Goal: Task Accomplishment & Management: Manage account settings

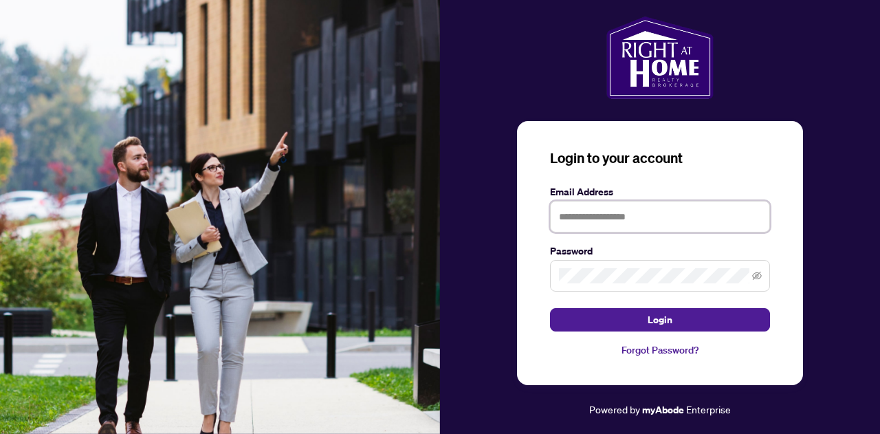
click at [591, 221] on input "text" at bounding box center [660, 217] width 220 height 32
type input "**********"
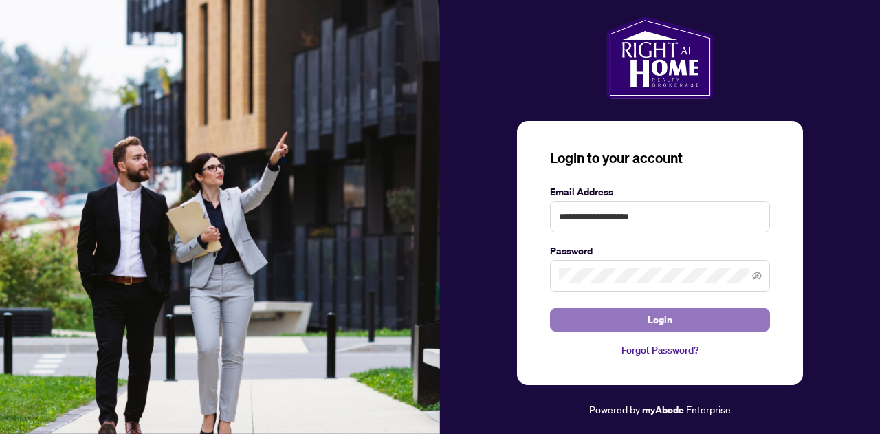
click at [658, 318] on span "Login" at bounding box center [659, 320] width 25 height 22
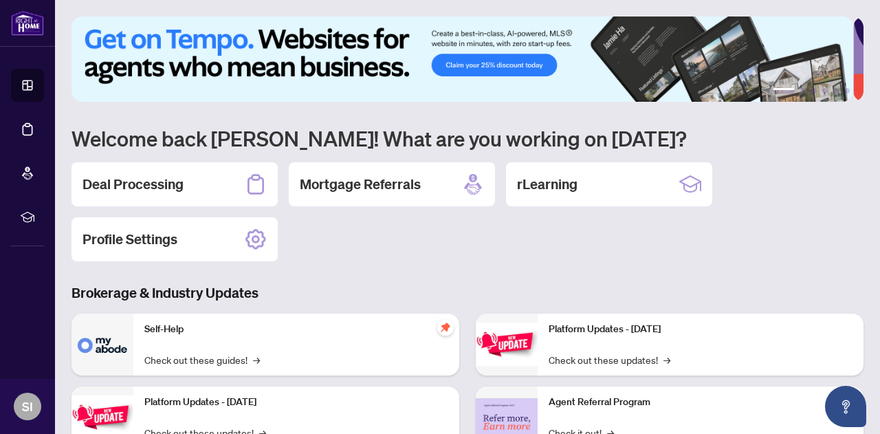
click at [156, 178] on h2 "Deal Processing" at bounding box center [132, 184] width 101 height 19
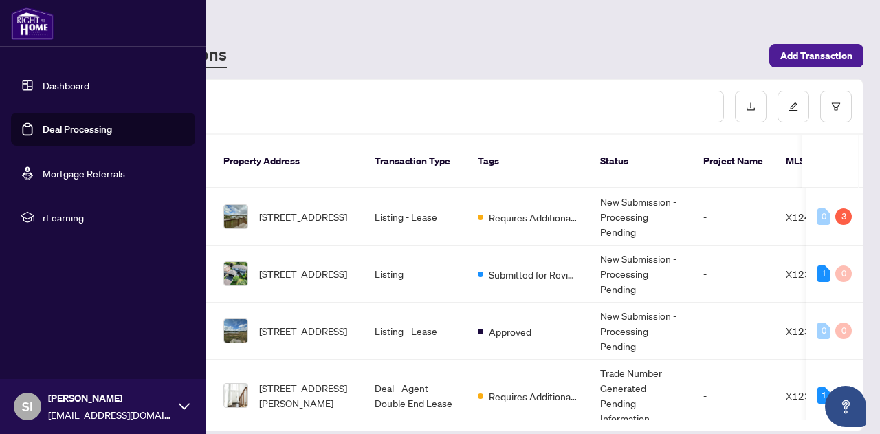
click at [51, 86] on link "Dashboard" at bounding box center [66, 85] width 47 height 12
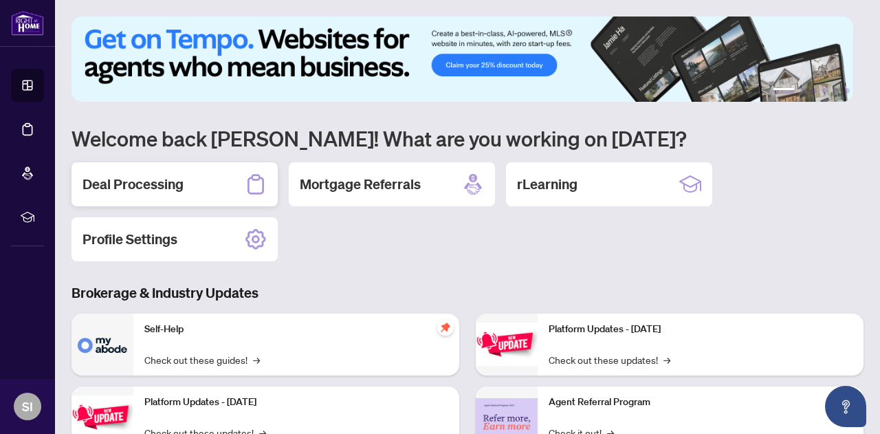
click at [168, 186] on h2 "Deal Processing" at bounding box center [132, 184] width 101 height 19
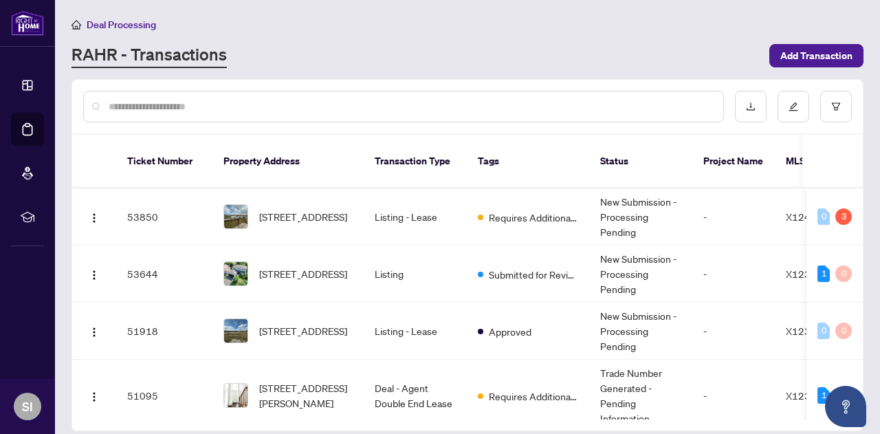
click at [170, 100] on input "text" at bounding box center [410, 106] width 603 height 15
click at [819, 52] on span "Add Transaction" at bounding box center [816, 56] width 72 height 22
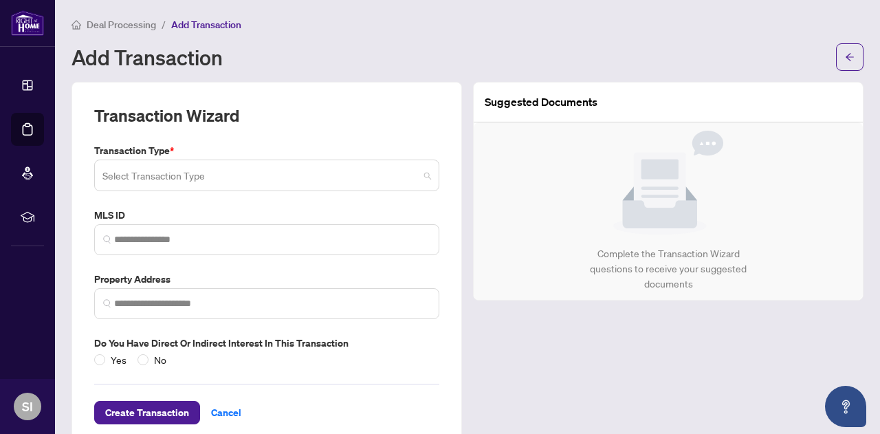
click at [163, 176] on input "search" at bounding box center [260, 177] width 316 height 30
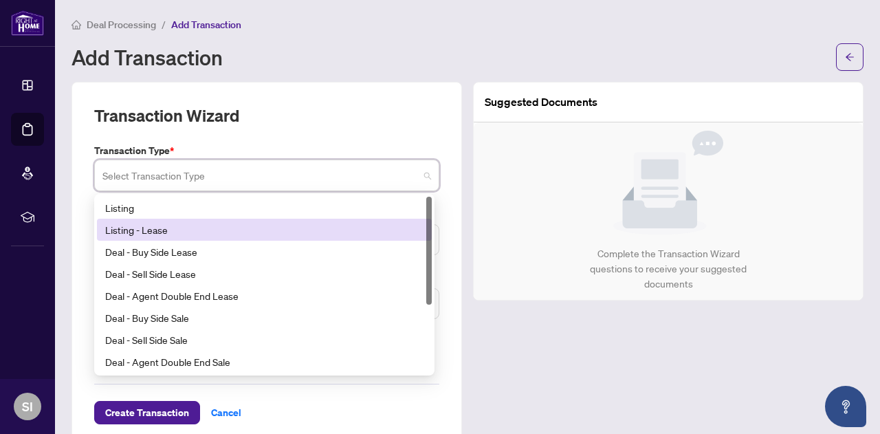
click at [137, 229] on div "Listing - Lease" at bounding box center [264, 229] width 318 height 15
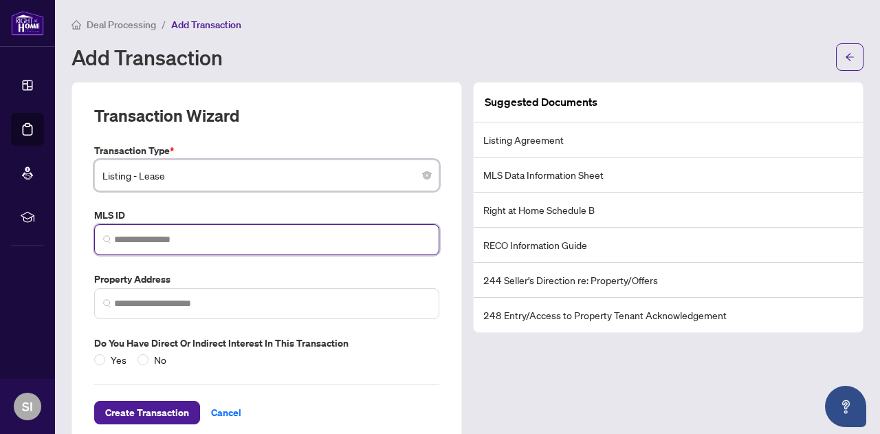
click at [128, 236] on input "search" at bounding box center [272, 239] width 316 height 14
click at [115, 240] on input "search" at bounding box center [272, 239] width 316 height 14
click at [141, 243] on input "search" at bounding box center [272, 239] width 316 height 14
paste input "*********"
type input "*********"
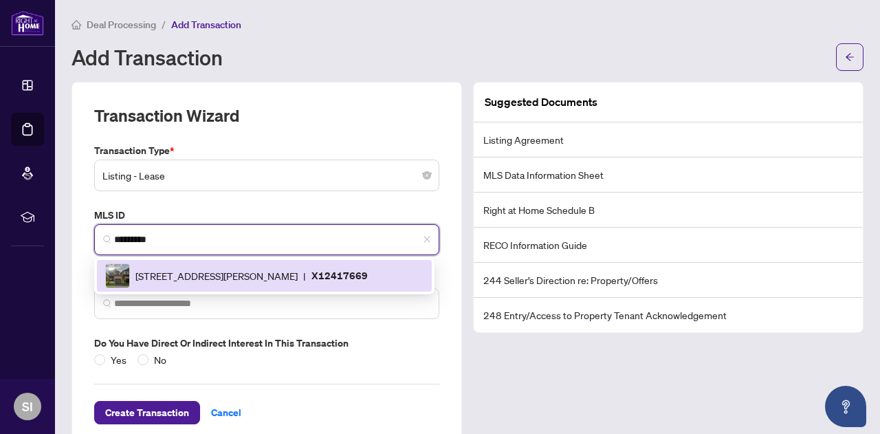
click at [228, 277] on span "[STREET_ADDRESS][PERSON_NAME]" at bounding box center [216, 275] width 162 height 15
type input "**********"
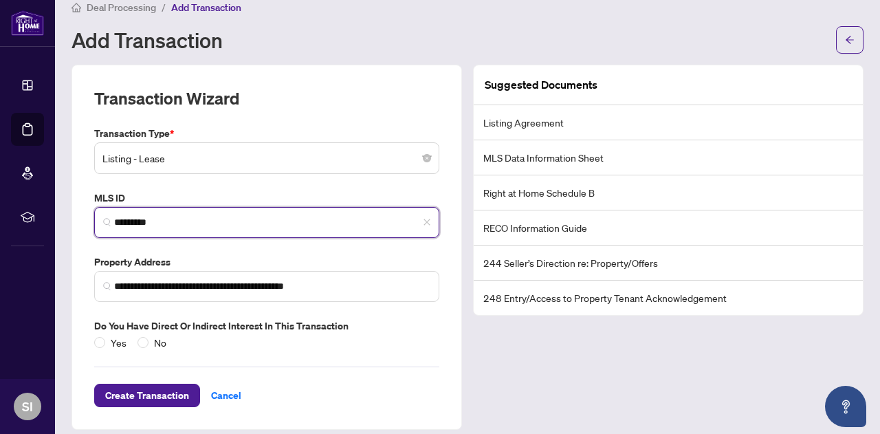
scroll to position [26, 0]
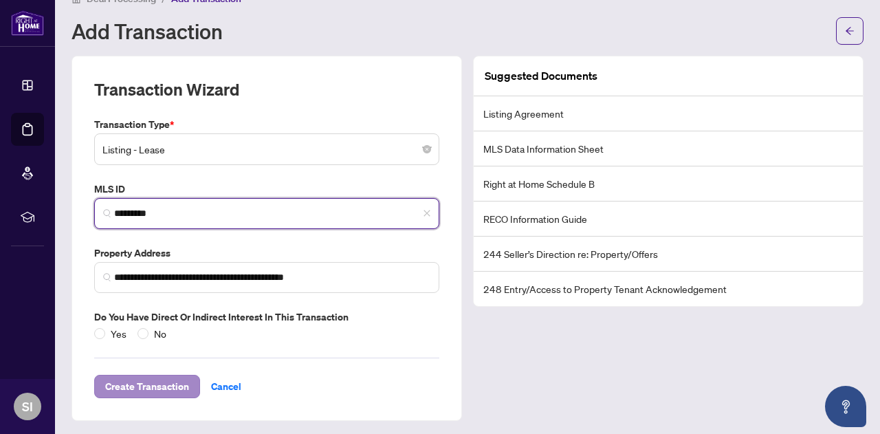
type input "*********"
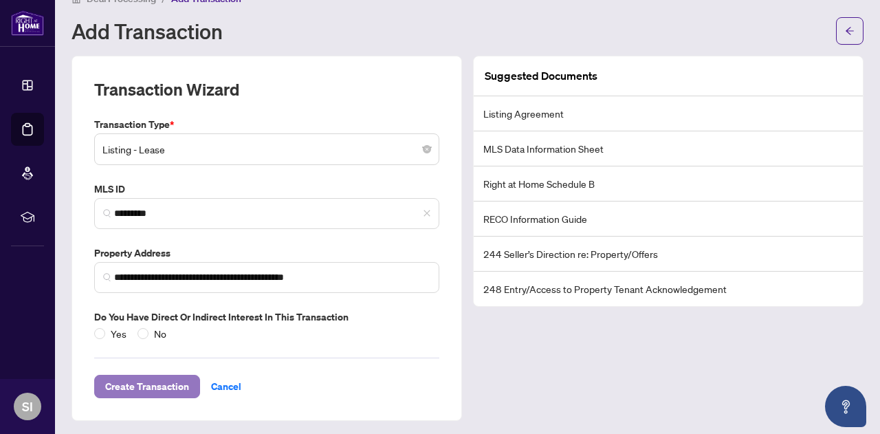
click at [162, 386] on span "Create Transaction" at bounding box center [147, 386] width 84 height 22
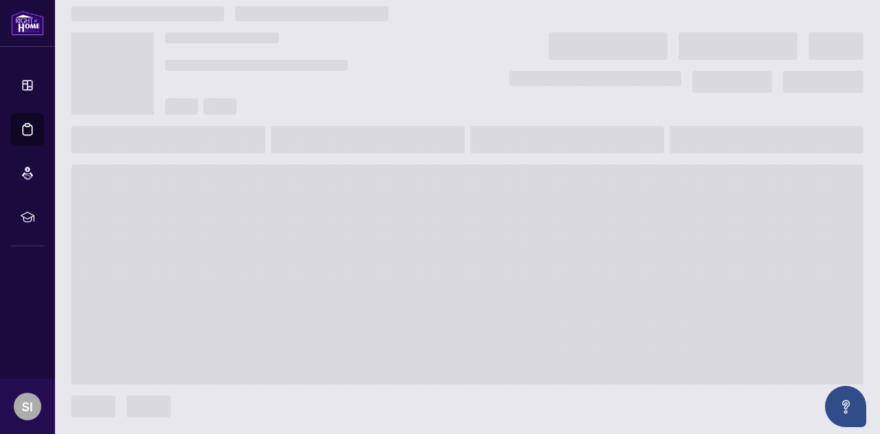
scroll to position [10, 0]
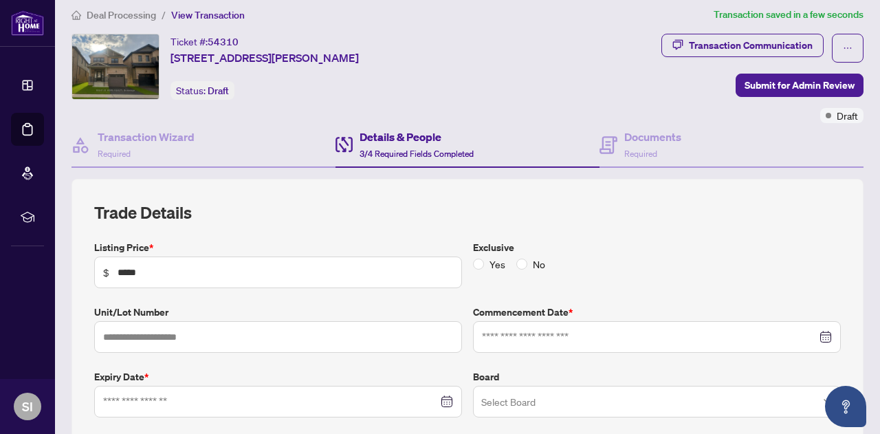
type input "**********"
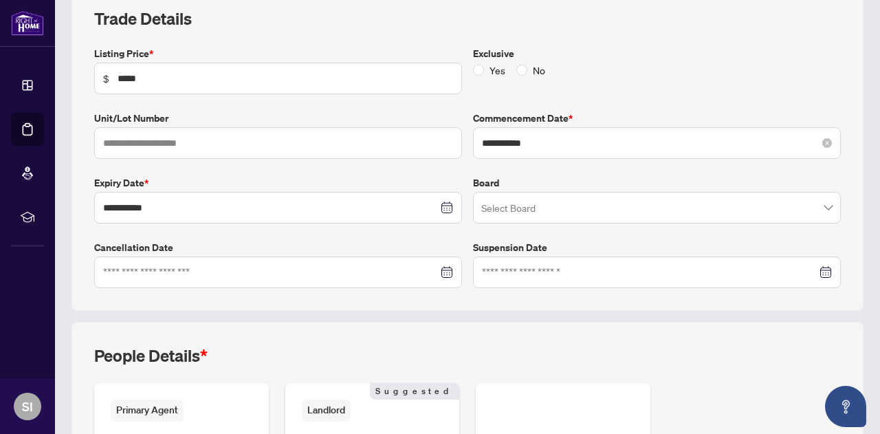
scroll to position [216, 0]
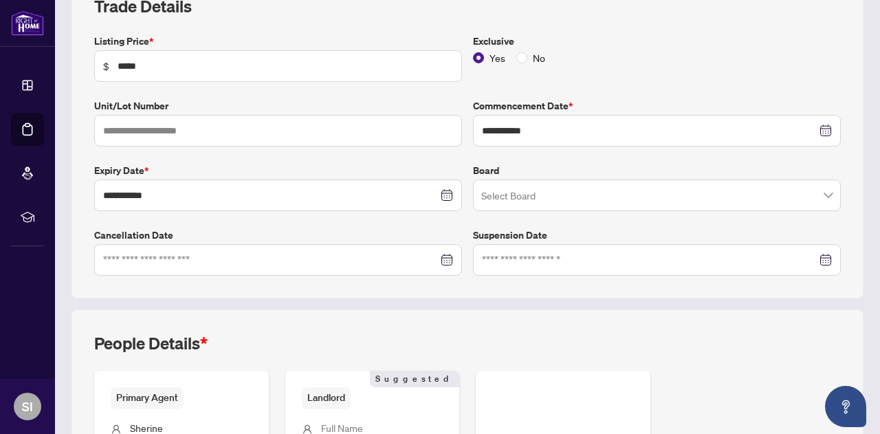
click at [482, 75] on div "Exclusive Yes No" at bounding box center [656, 58] width 379 height 48
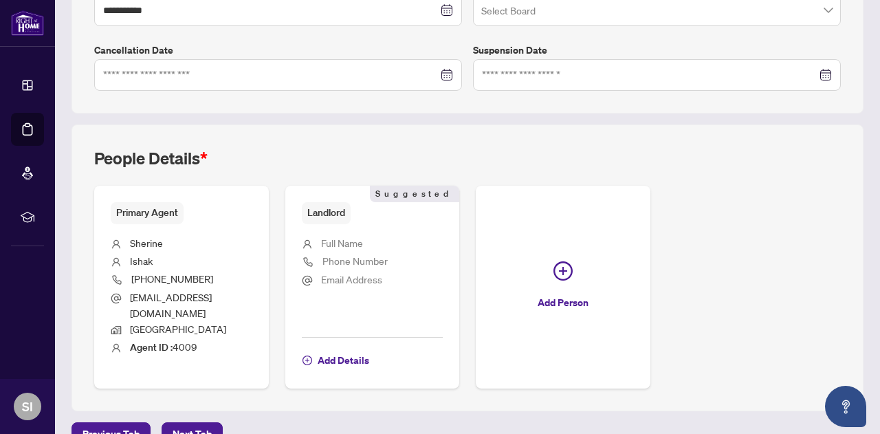
scroll to position [410, 0]
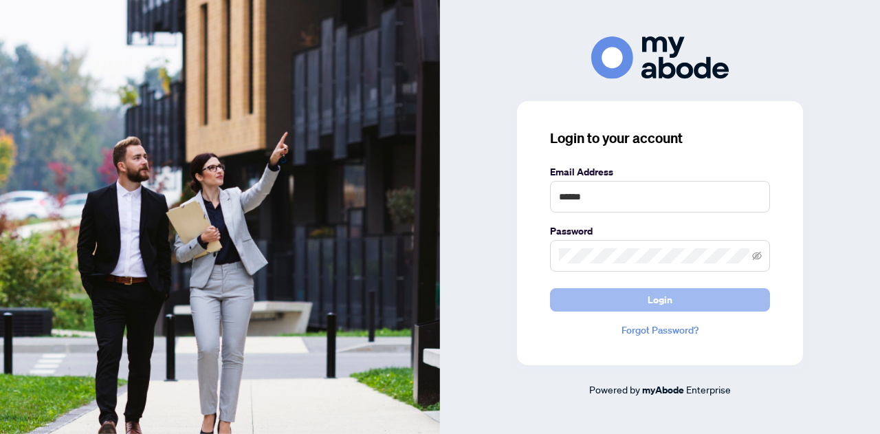
click at [641, 296] on button "Login" at bounding box center [660, 299] width 220 height 23
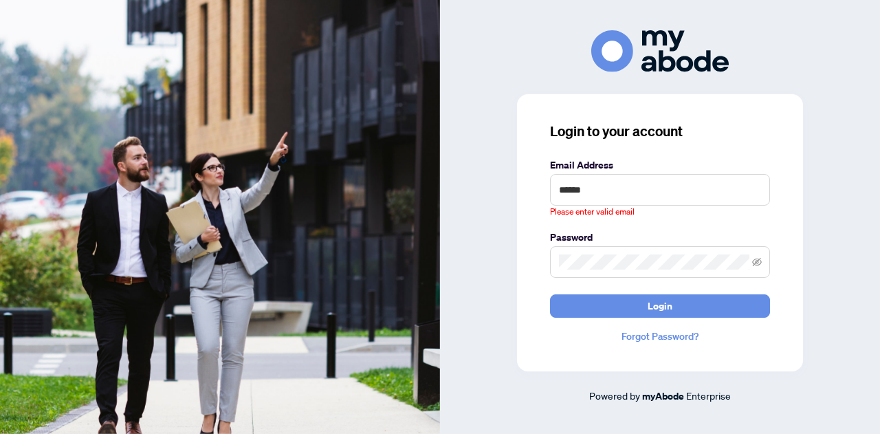
click at [590, 171] on label "Email Address" at bounding box center [660, 164] width 220 height 15
click at [592, 195] on input "******" at bounding box center [660, 190] width 220 height 32
drag, startPoint x: 565, startPoint y: 194, endPoint x: 666, endPoint y: 194, distance: 101.0
click at [665, 194] on input "******" at bounding box center [660, 190] width 220 height 32
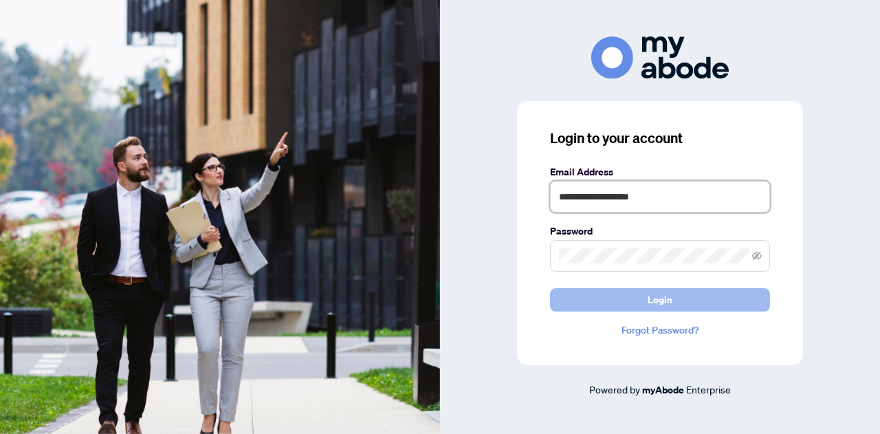
type input "**********"
click at [621, 306] on button "Login" at bounding box center [660, 299] width 220 height 23
click at [662, 302] on span "Login" at bounding box center [659, 300] width 25 height 22
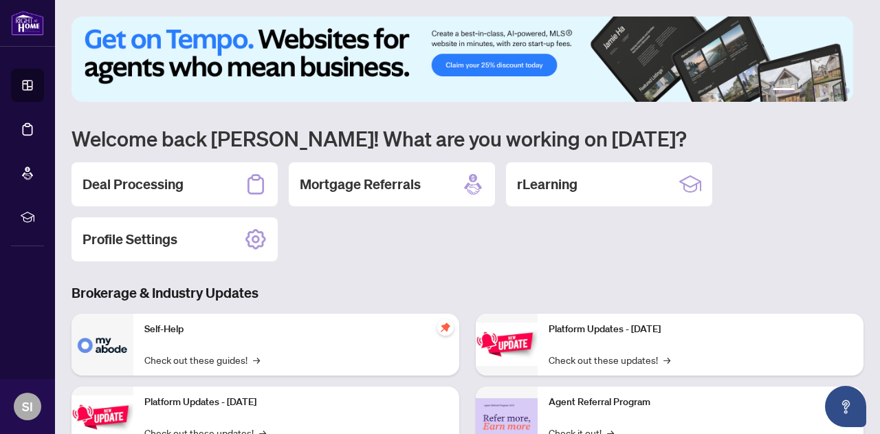
click at [131, 186] on h2 "Deal Processing" at bounding box center [132, 184] width 101 height 19
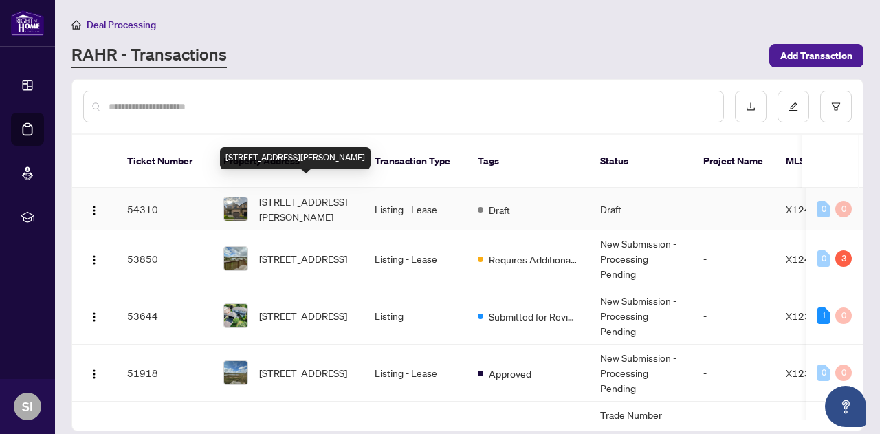
click at [311, 195] on span "[STREET_ADDRESS][PERSON_NAME]" at bounding box center [305, 209] width 93 height 30
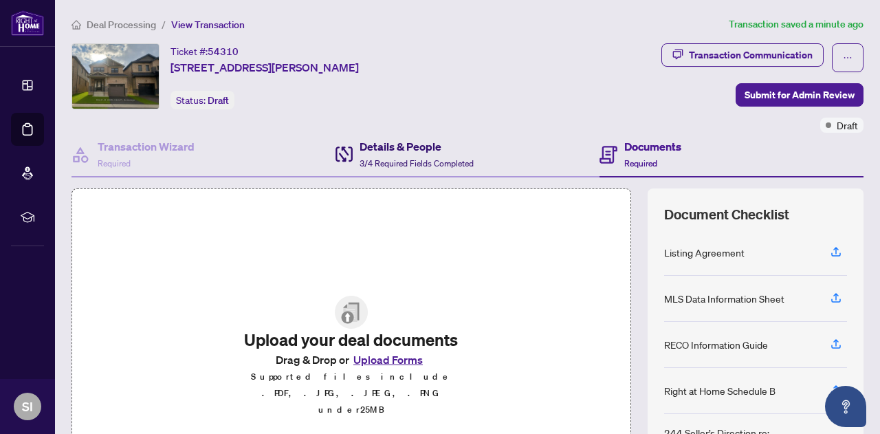
click at [418, 141] on h4 "Details & People" at bounding box center [416, 146] width 114 height 16
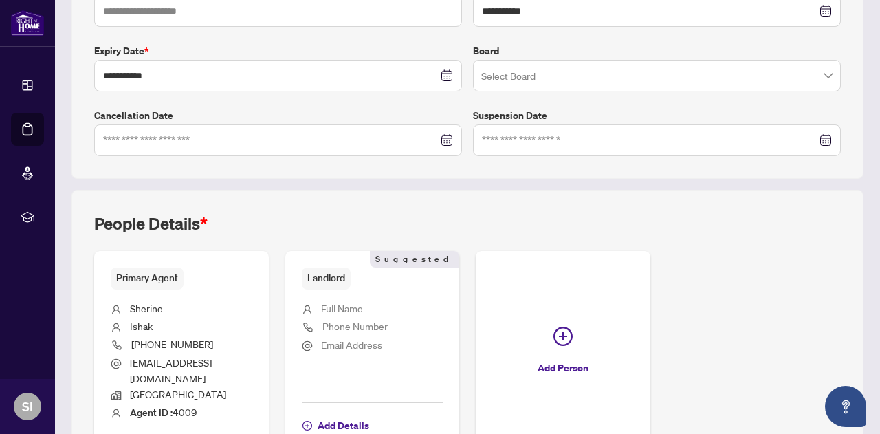
scroll to position [410, 0]
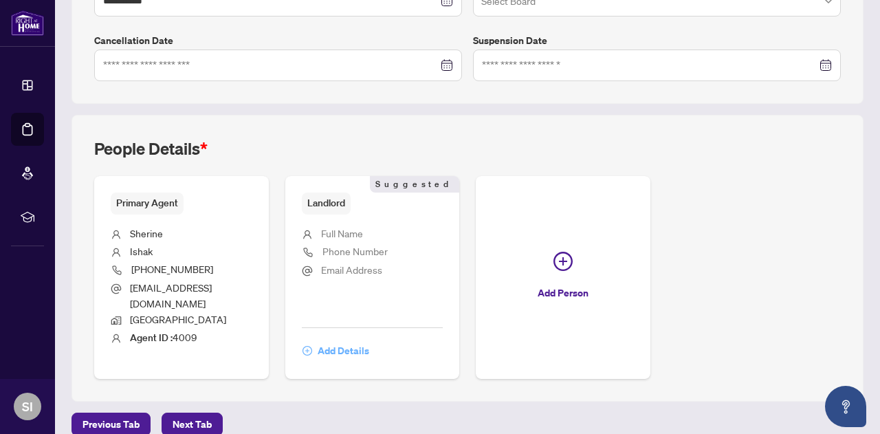
click at [369, 340] on span "Add Details" at bounding box center [344, 351] width 52 height 22
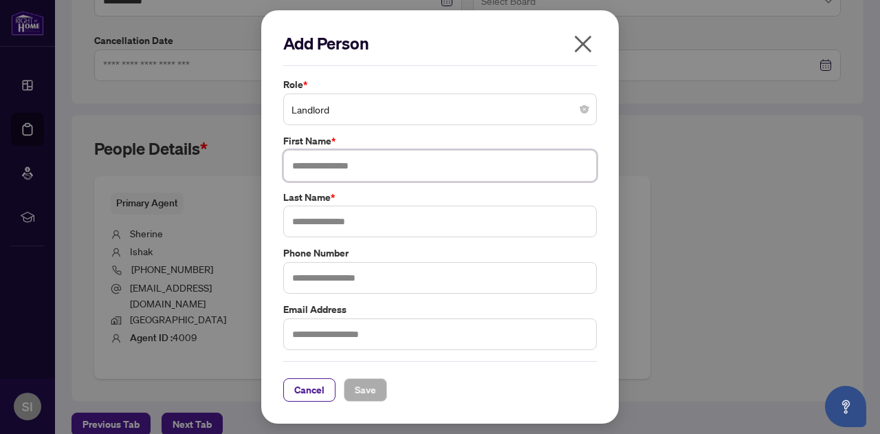
click at [314, 168] on input "text" at bounding box center [439, 166] width 313 height 32
type input "******"
click at [337, 227] on input "text" at bounding box center [439, 222] width 313 height 32
type input "*"
type input "******"
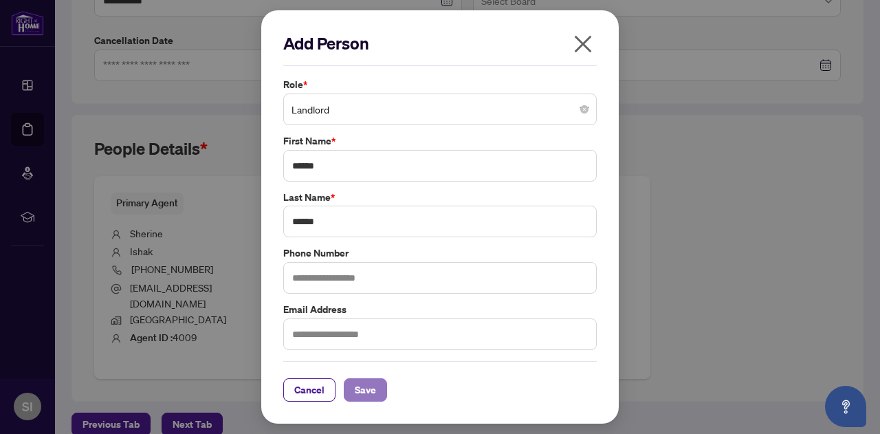
click at [355, 395] on span "Save" at bounding box center [365, 390] width 21 height 22
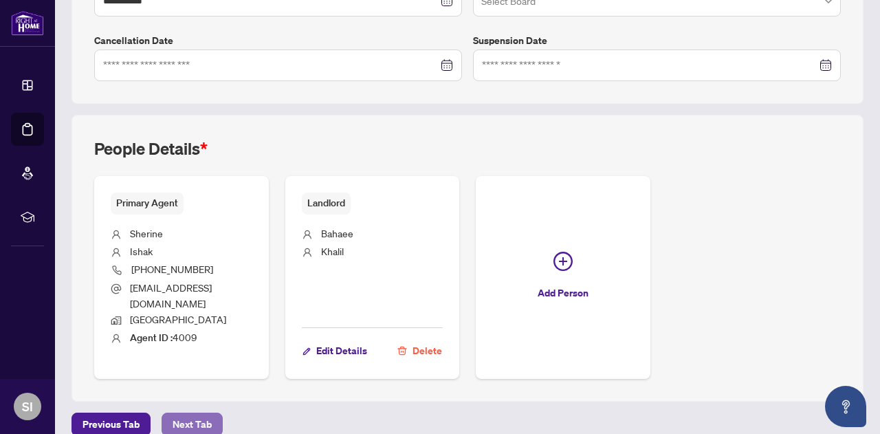
click at [192, 413] on span "Next Tab" at bounding box center [192, 424] width 39 height 22
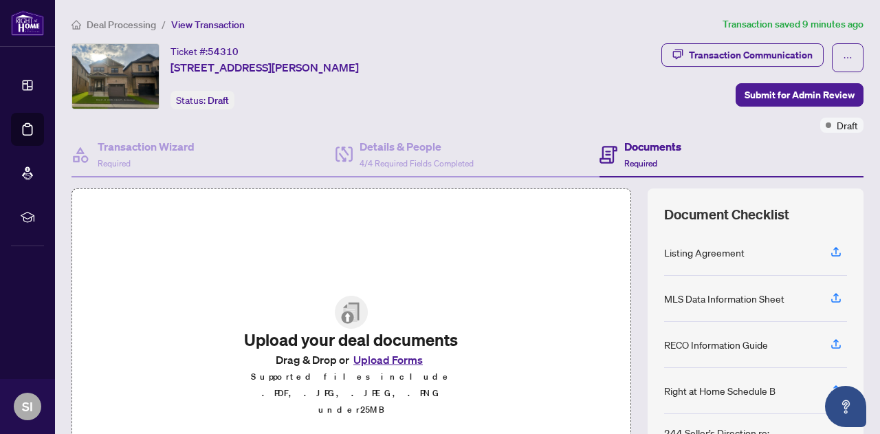
click at [374, 368] on button "Upload Forms" at bounding box center [388, 360] width 78 height 18
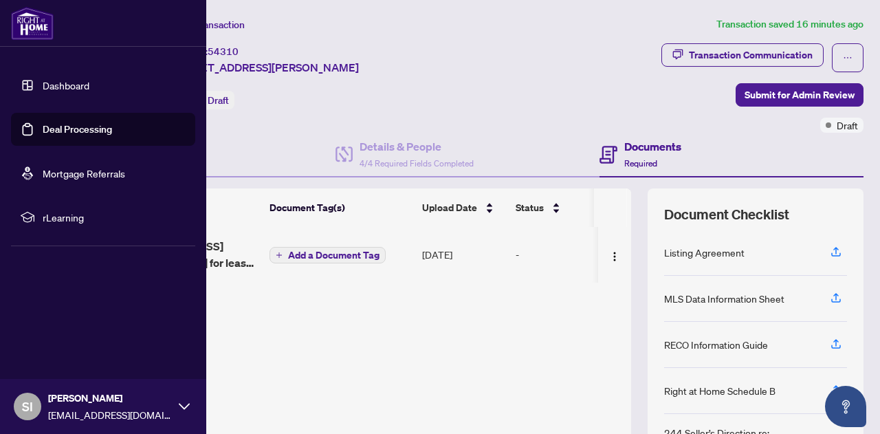
click at [59, 82] on link "Dashboard" at bounding box center [66, 85] width 47 height 12
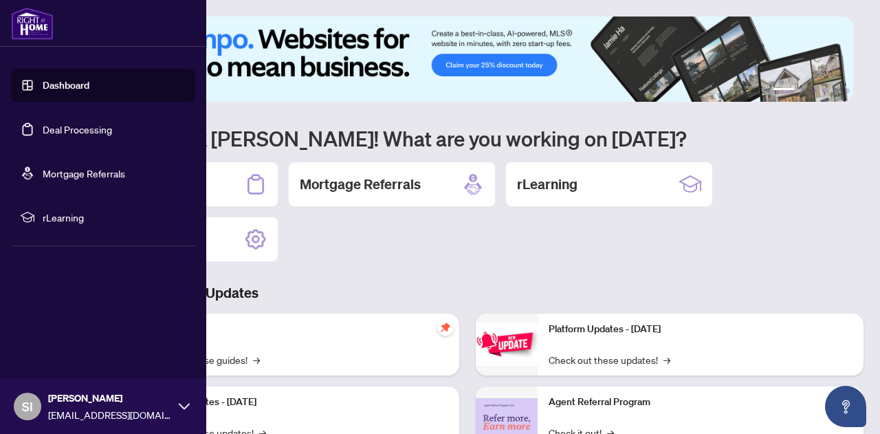
drag, startPoint x: 96, startPoint y: 130, endPoint x: 125, endPoint y: 142, distance: 31.4
click at [96, 129] on link "Deal Processing" at bounding box center [77, 129] width 69 height 12
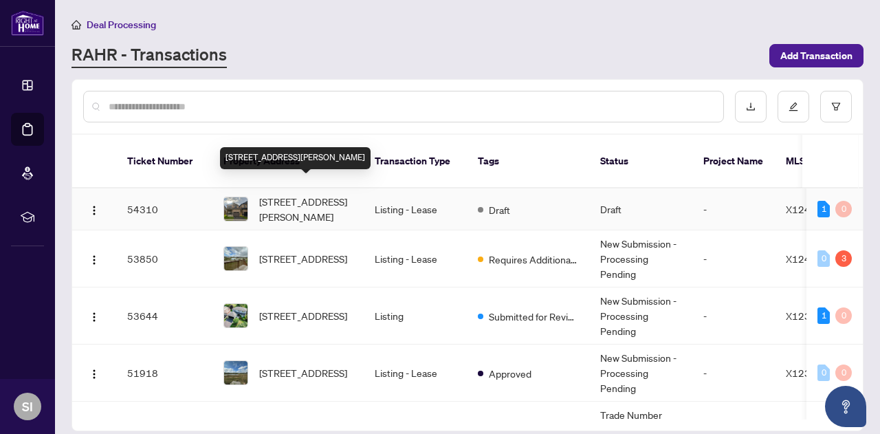
click at [311, 198] on span "[STREET_ADDRESS][PERSON_NAME]" at bounding box center [305, 209] width 93 height 30
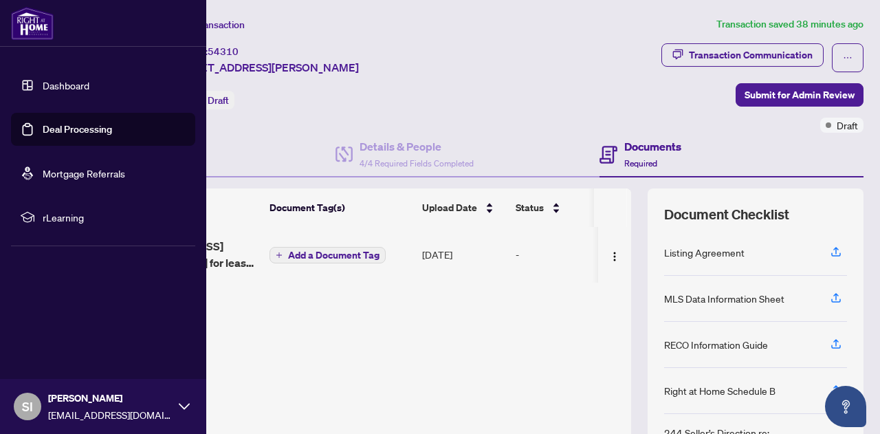
click at [47, 91] on link "Dashboard" at bounding box center [66, 85] width 47 height 12
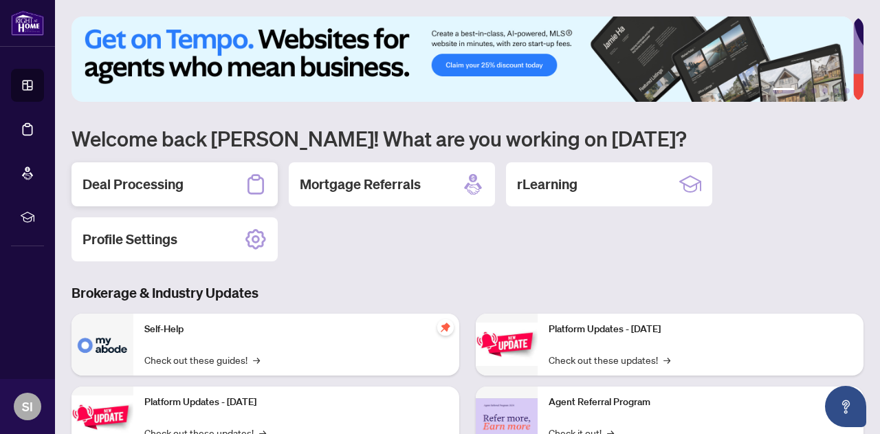
click at [166, 188] on h2 "Deal Processing" at bounding box center [132, 184] width 101 height 19
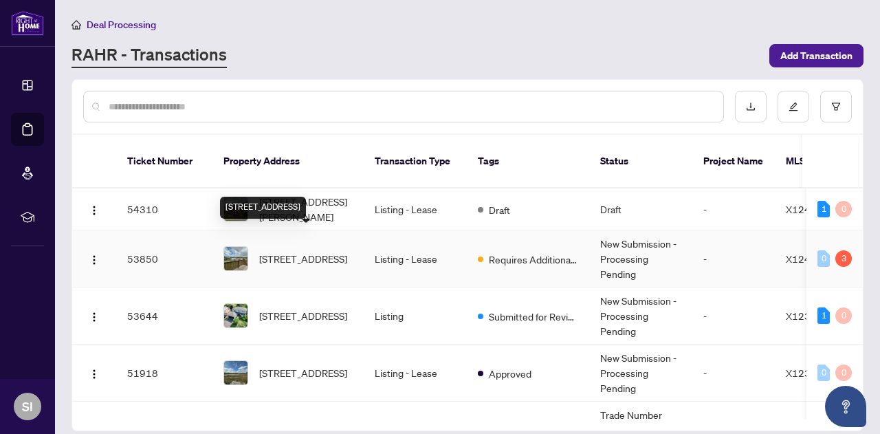
click at [305, 251] on span "3 Bee Cres, Brantford, Ontario N3T 0V7, Canada" at bounding box center [303, 258] width 88 height 15
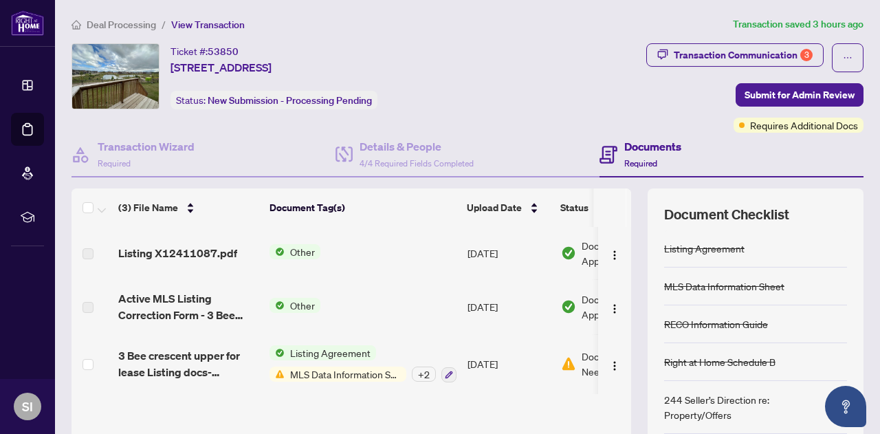
click at [753, 42] on div "Deal Processing / View Transaction Transaction saved 3 hours ago Ticket #: 5385…" at bounding box center [467, 287] width 803 height 543
click at [753, 48] on div "Transaction Communication 3" at bounding box center [743, 55] width 139 height 22
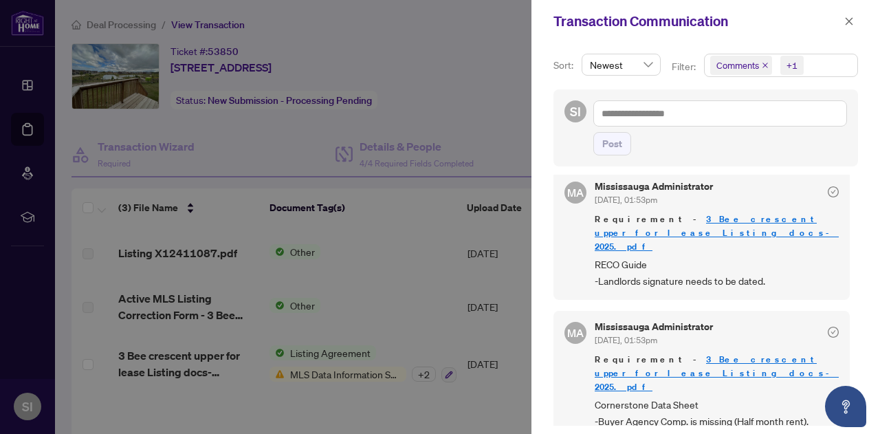
scroll to position [1, 0]
click at [423, 261] on div at bounding box center [440, 217] width 880 height 434
click at [848, 21] on icon "close" at bounding box center [849, 21] width 8 height 8
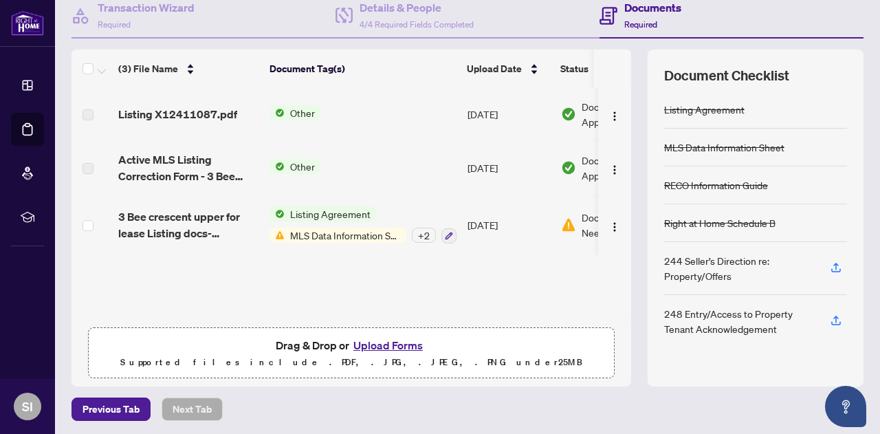
scroll to position [140, 0]
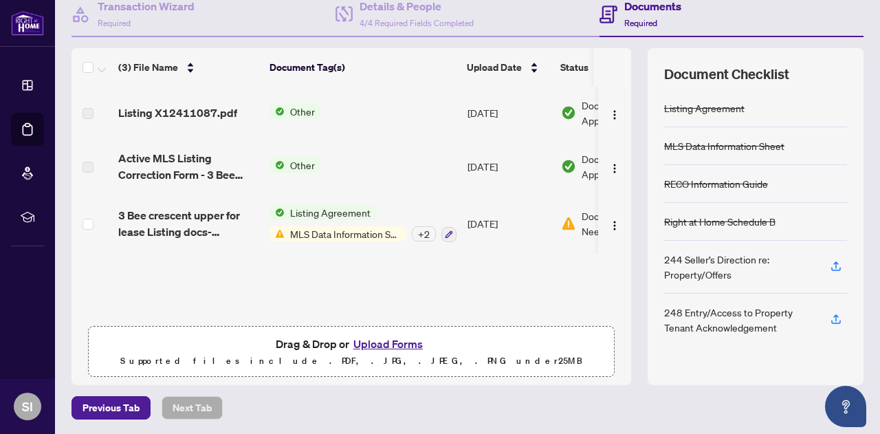
click at [378, 340] on button "Upload Forms" at bounding box center [388, 344] width 78 height 18
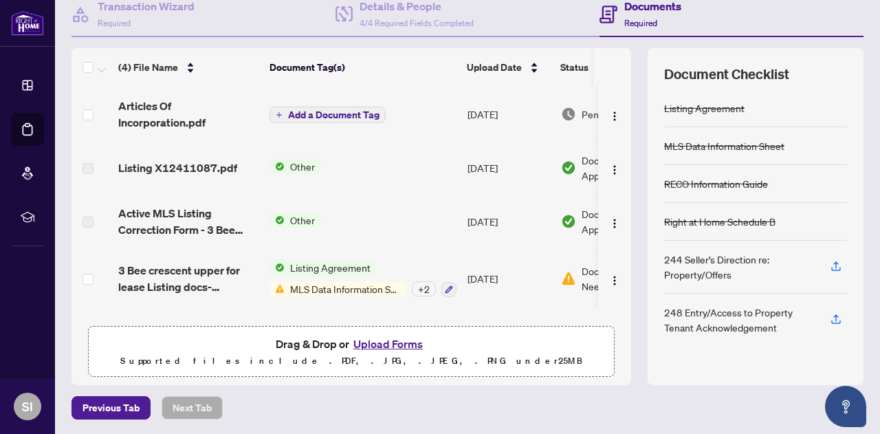
click at [333, 110] on span "Add a Document Tag" at bounding box center [333, 115] width 91 height 10
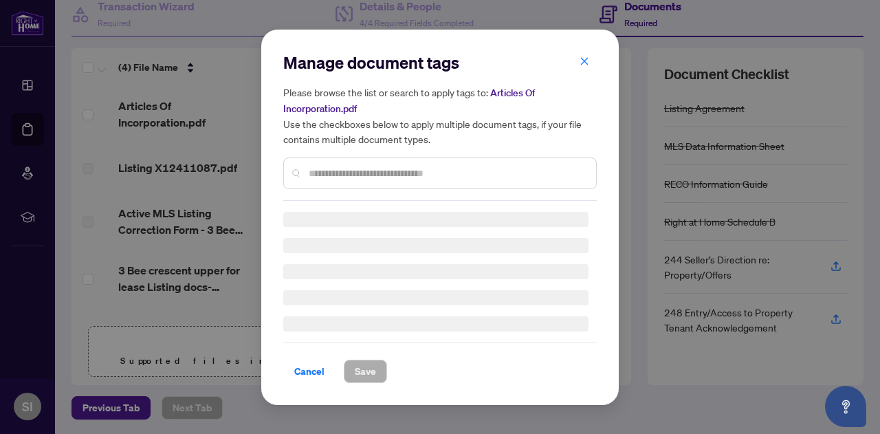
click at [373, 173] on input "text" at bounding box center [447, 173] width 276 height 15
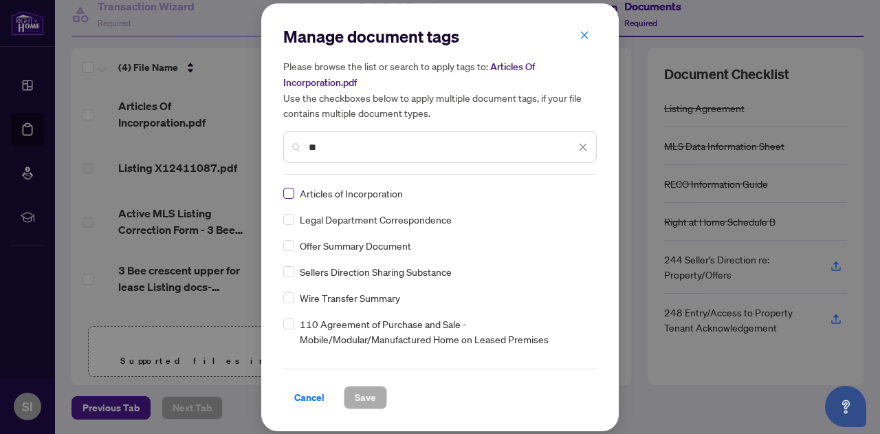
type input "**"
click at [365, 399] on span "Save" at bounding box center [365, 397] width 21 height 22
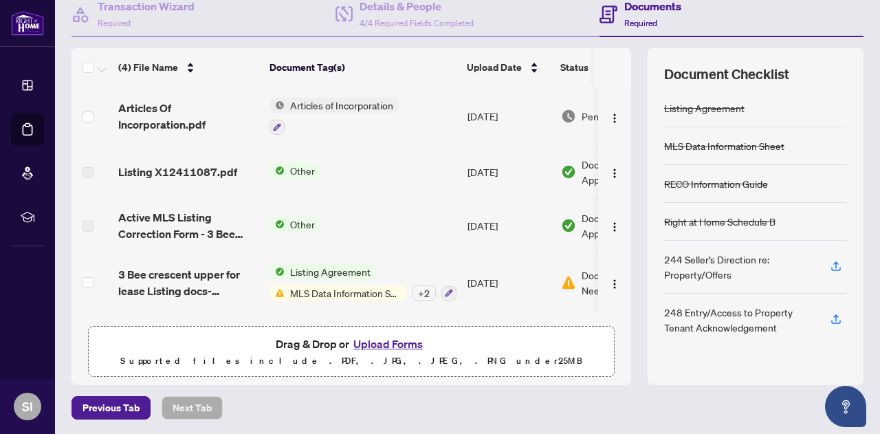
click at [604, 419] on main "Deal Processing / View Transaction Transaction saved a few seconds ago Ticket #…" at bounding box center [467, 217] width 825 height 434
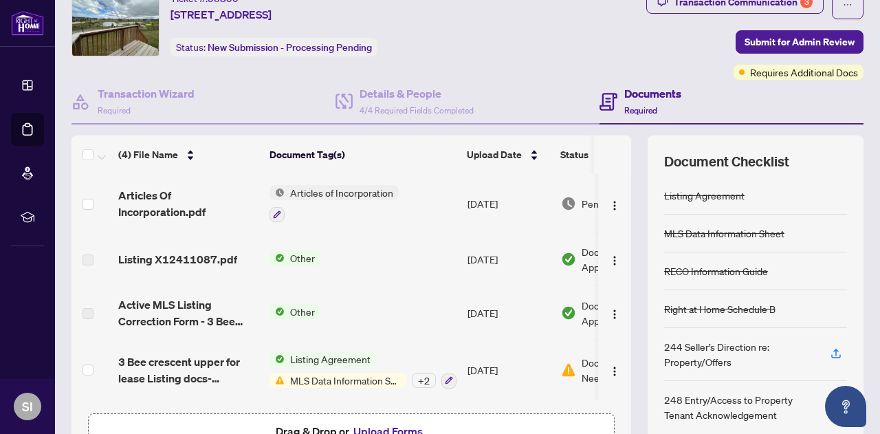
scroll to position [0, 0]
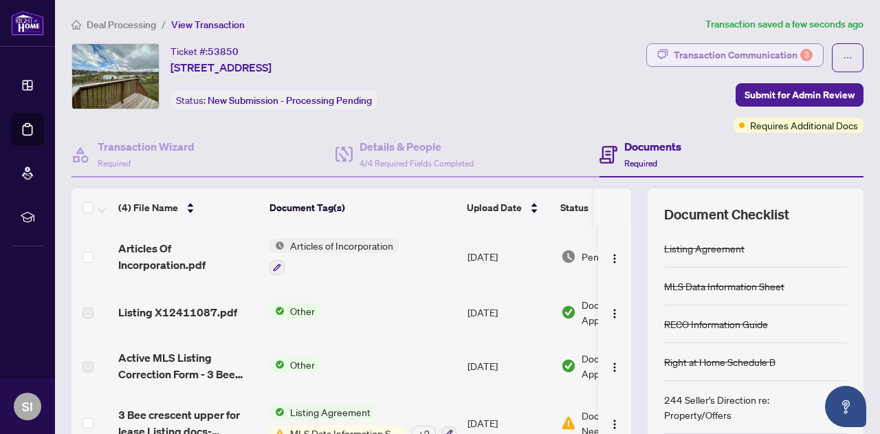
click at [727, 52] on div "Transaction Communication 3" at bounding box center [743, 55] width 139 height 22
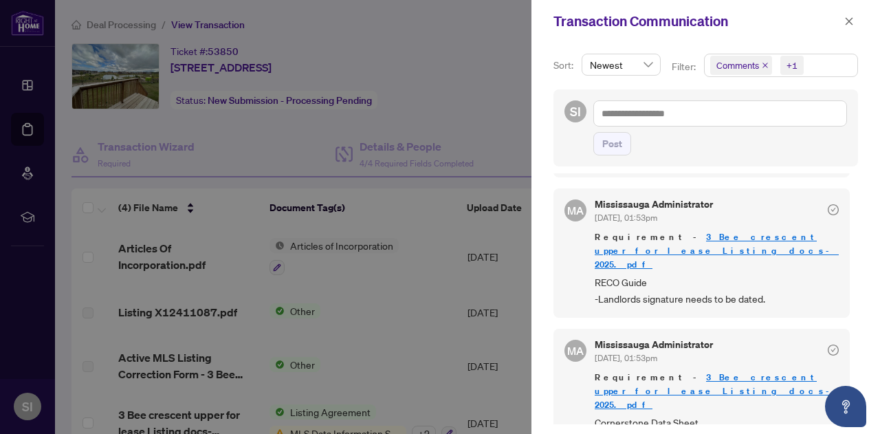
scroll to position [109, 0]
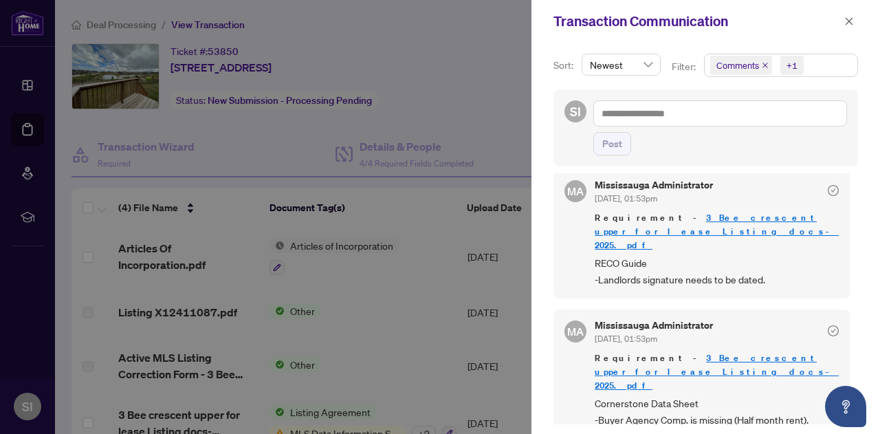
click at [491, 94] on div at bounding box center [440, 217] width 880 height 434
click at [851, 17] on icon "close" at bounding box center [849, 21] width 10 height 10
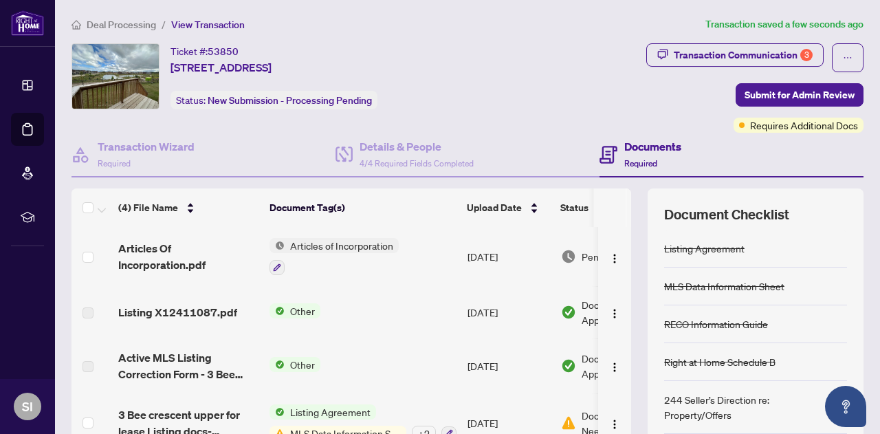
scroll to position [69, 0]
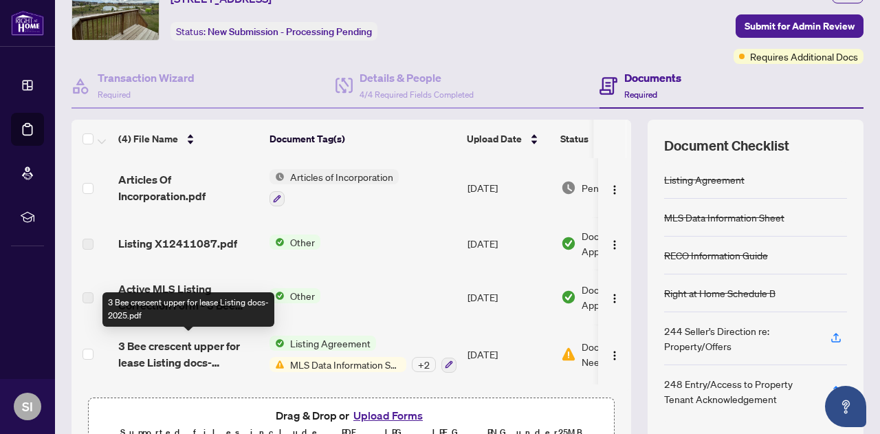
click at [219, 348] on span "3 Bee crescent upper for lease Listing docs- 2025.pdf" at bounding box center [188, 353] width 140 height 33
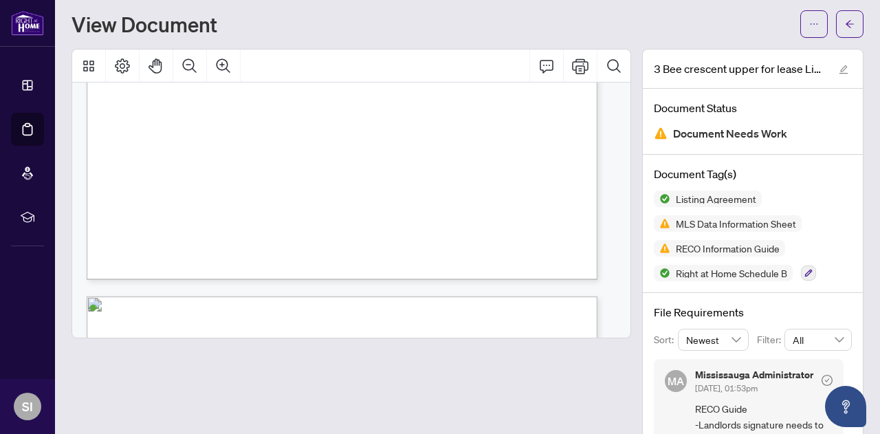
scroll to position [25130, 0]
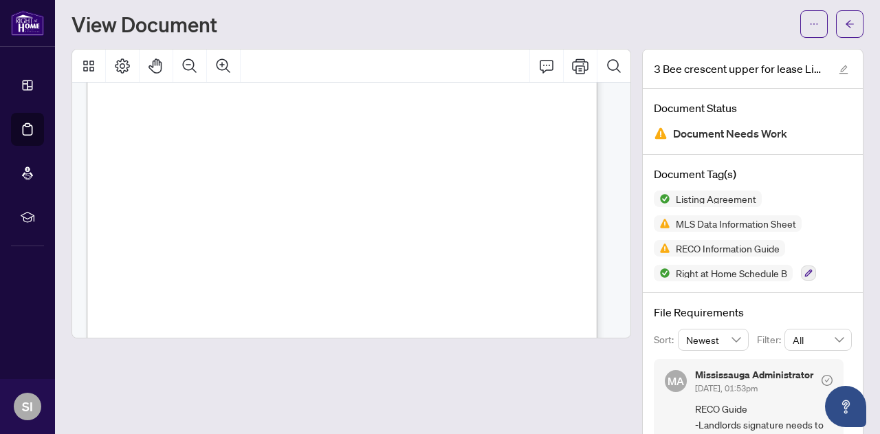
click at [352, 25] on div "View Document" at bounding box center [431, 24] width 720 height 22
click at [845, 21] on icon "arrow-left" at bounding box center [850, 24] width 10 height 10
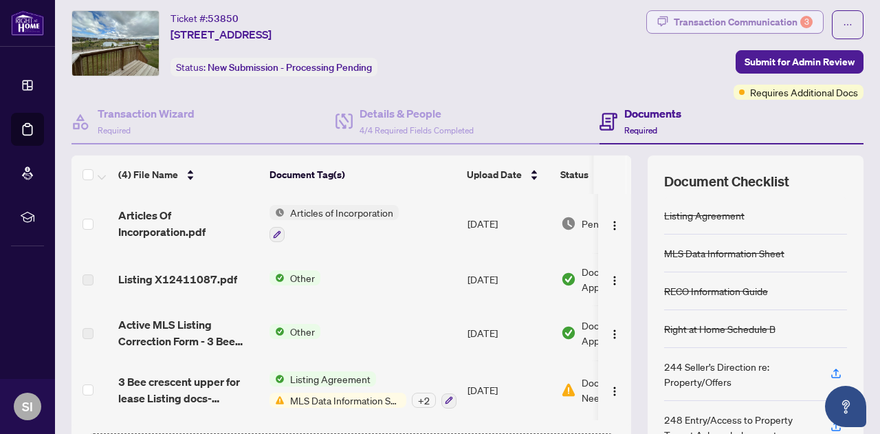
click at [748, 23] on div "Transaction Communication 3" at bounding box center [743, 22] width 139 height 22
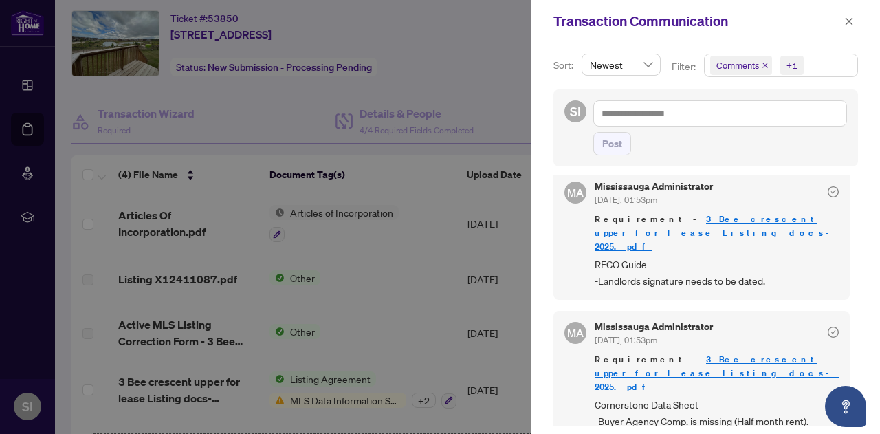
scroll to position [1, 0]
click at [847, 20] on icon "close" at bounding box center [849, 21] width 10 height 10
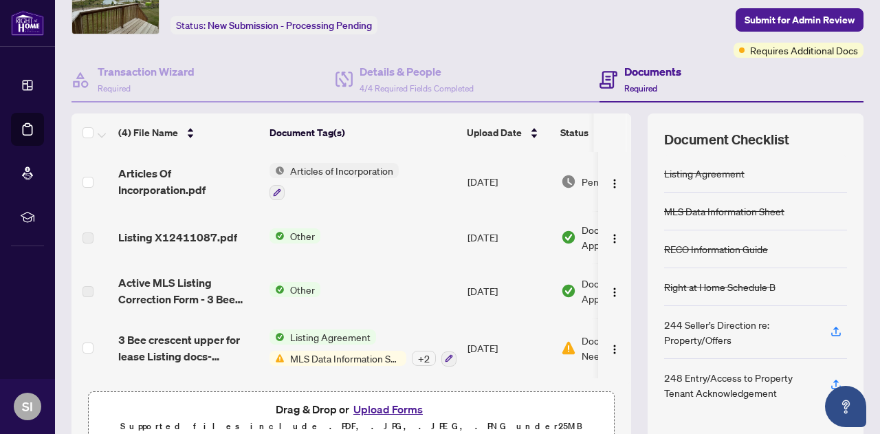
scroll to position [140, 0]
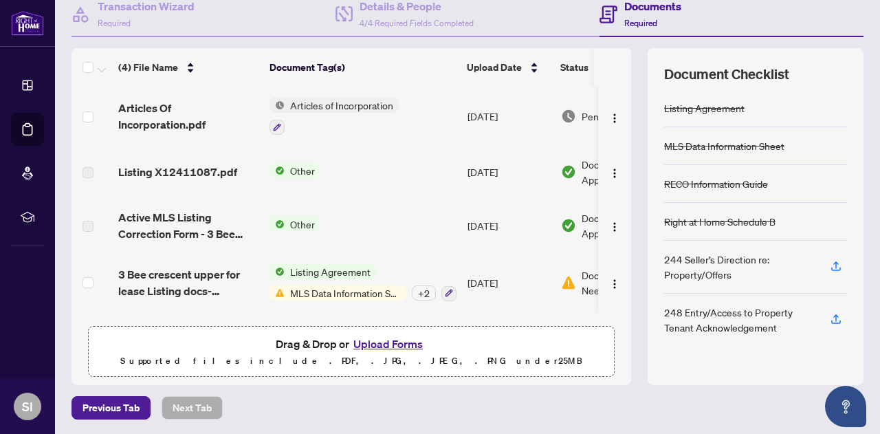
click at [377, 344] on button "Upload Forms" at bounding box center [388, 344] width 78 height 18
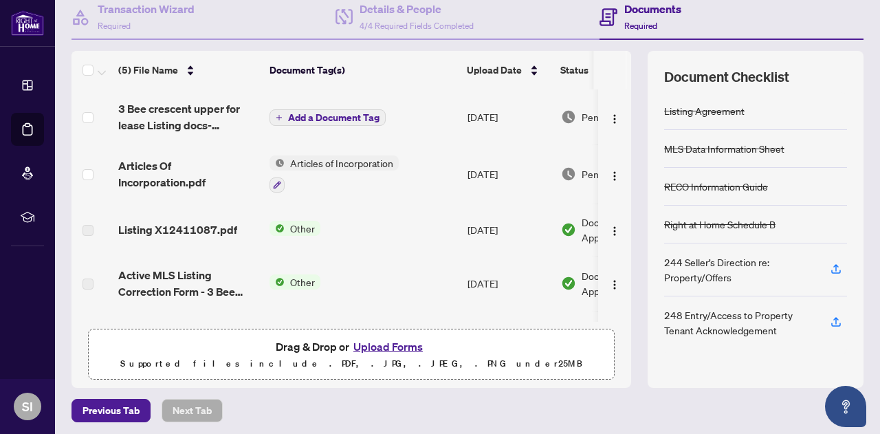
scroll to position [0, 0]
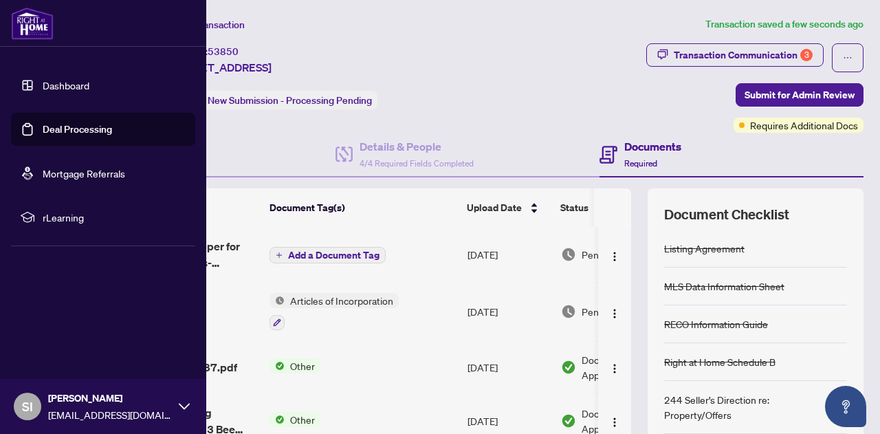
click at [56, 87] on link "Dashboard" at bounding box center [66, 85] width 47 height 12
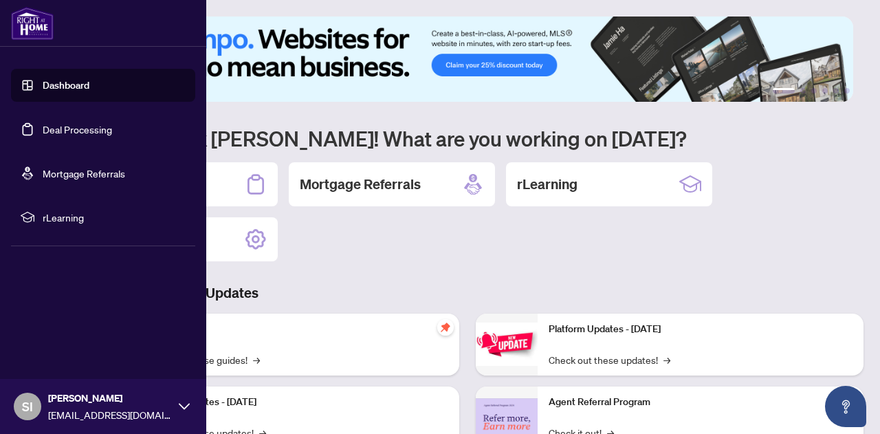
click at [66, 134] on link "Deal Processing" at bounding box center [77, 129] width 69 height 12
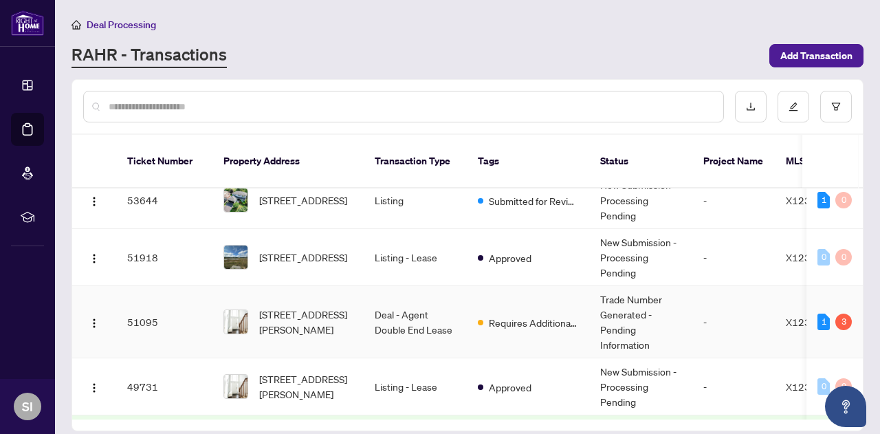
scroll to position [137, 0]
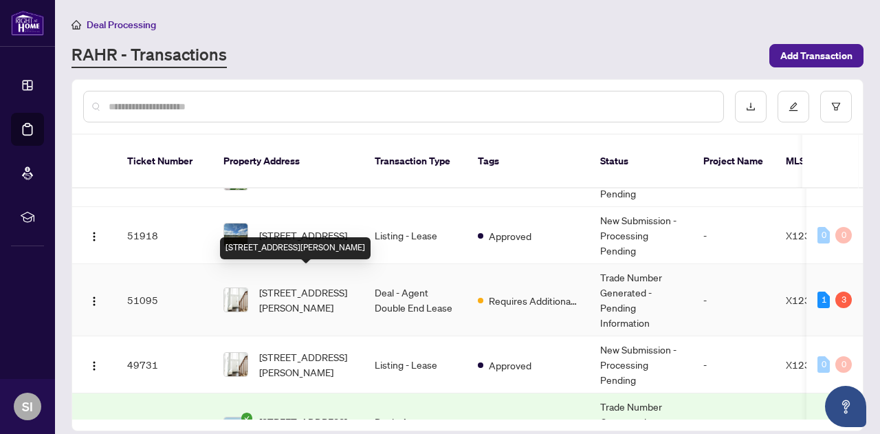
click at [311, 285] on span "83-20 McConkey Cres, Brantford, Ontario N3S 0B8, Canada" at bounding box center [305, 300] width 93 height 30
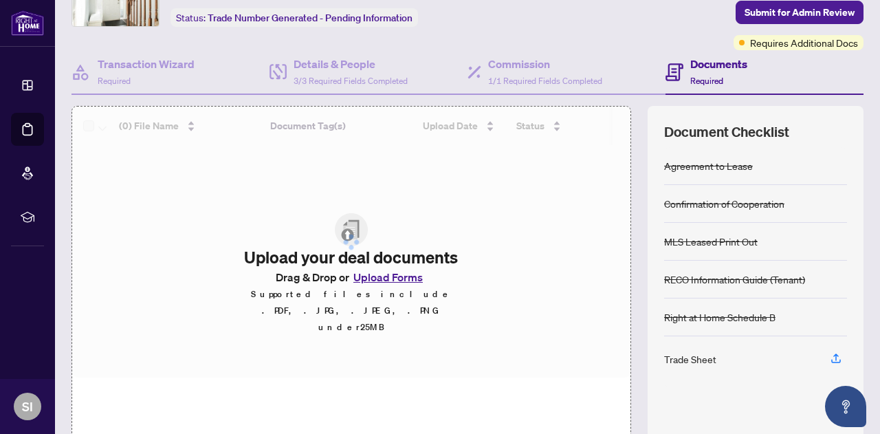
scroll to position [140, 0]
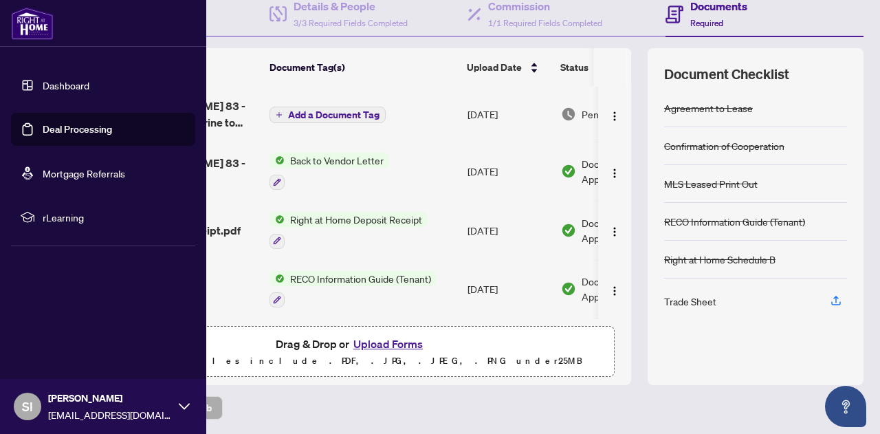
drag, startPoint x: 69, startPoint y: 128, endPoint x: 76, endPoint y: 130, distance: 7.8
click at [67, 128] on link "Deal Processing" at bounding box center [77, 129] width 69 height 12
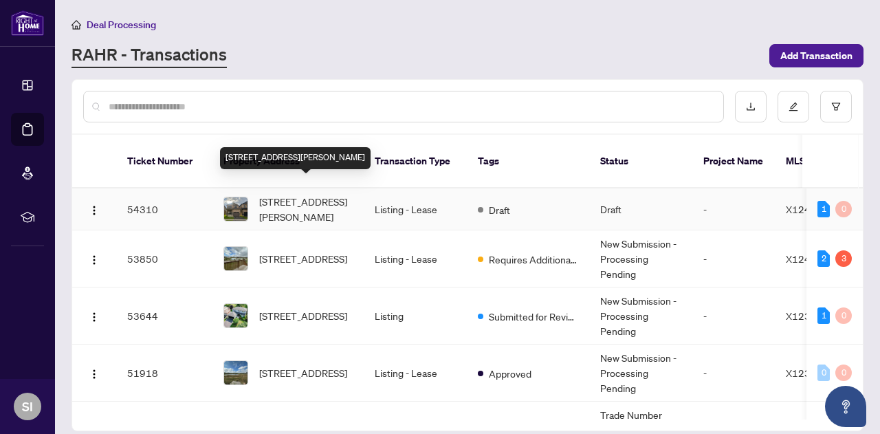
click at [280, 194] on span "[STREET_ADDRESS][PERSON_NAME]" at bounding box center [305, 209] width 93 height 30
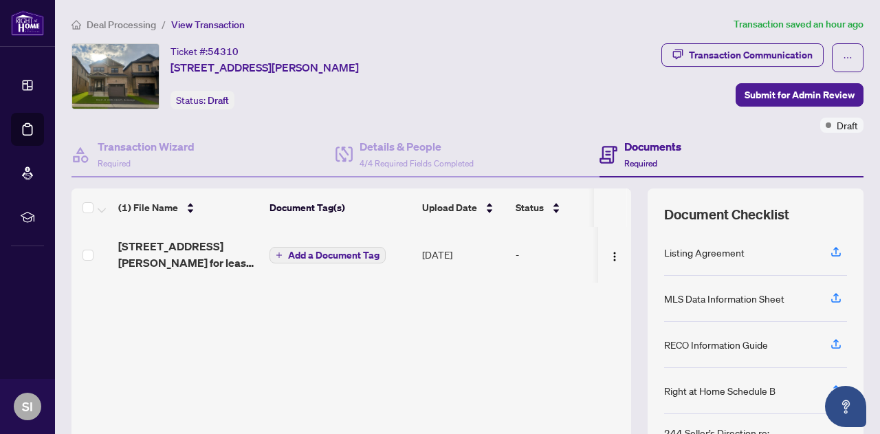
click at [324, 250] on span "Add a Document Tag" at bounding box center [333, 255] width 91 height 10
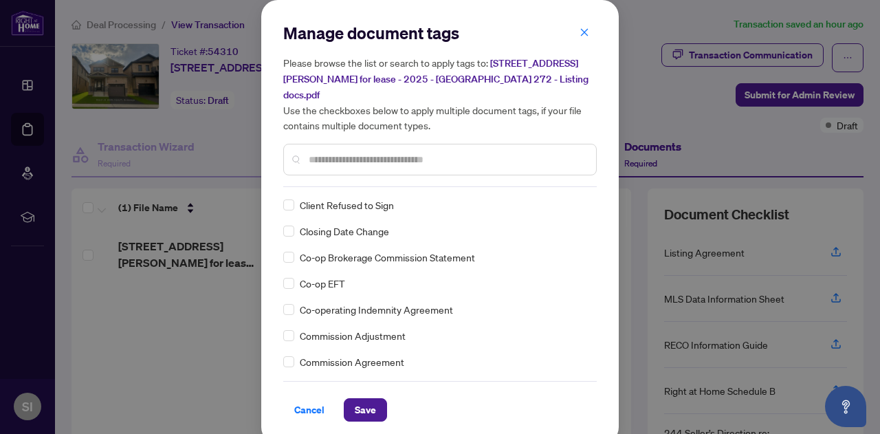
scroll to position [550, 0]
drag, startPoint x: 368, startPoint y: 398, endPoint x: 507, endPoint y: 359, distance: 143.4
click at [367, 399] on span "Save" at bounding box center [365, 410] width 21 height 22
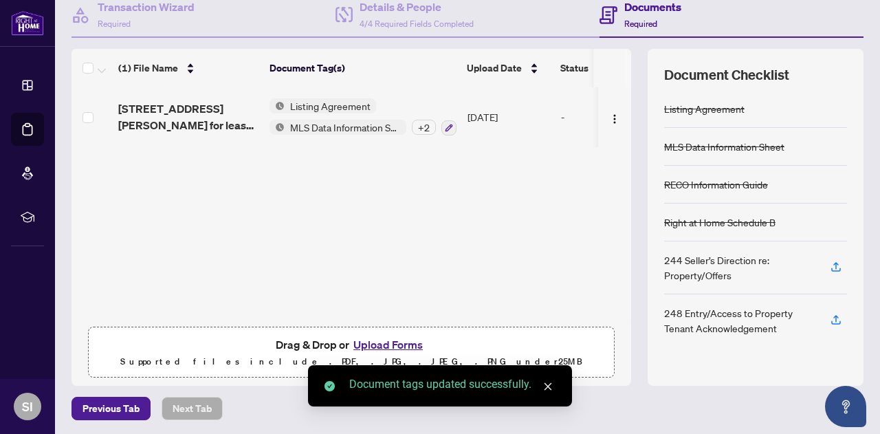
scroll to position [140, 0]
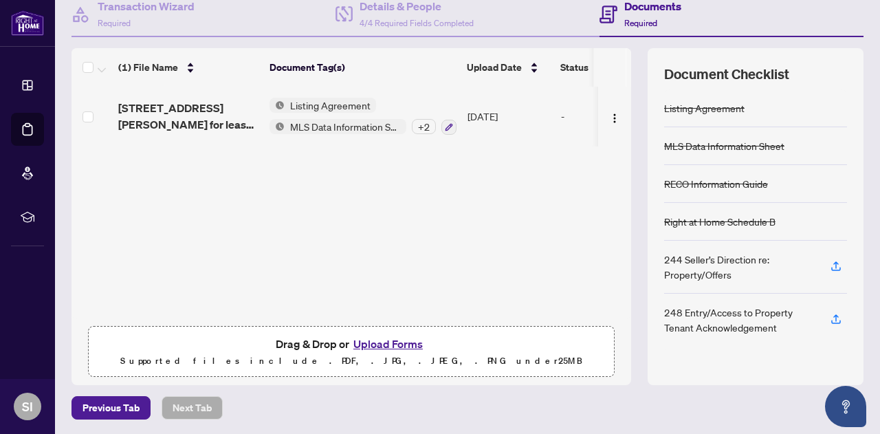
click at [290, 231] on div "181 wilmot rd for lease - 2025 - Ontario 272 - Listing docs.pdf Listing Agreeme…" at bounding box center [350, 203] width 559 height 232
